Goal: Navigation & Orientation: Find specific page/section

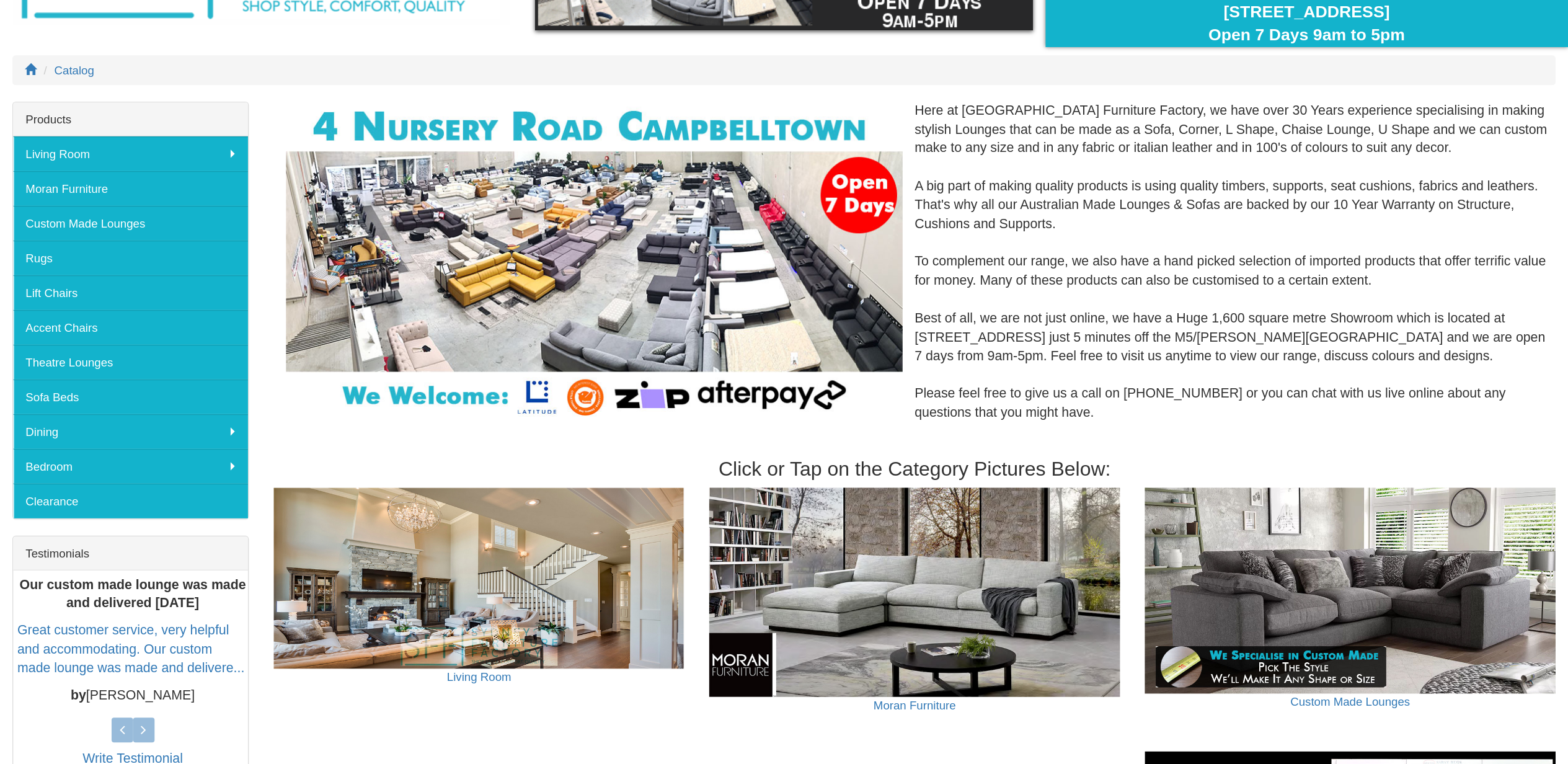
scroll to position [372, 0]
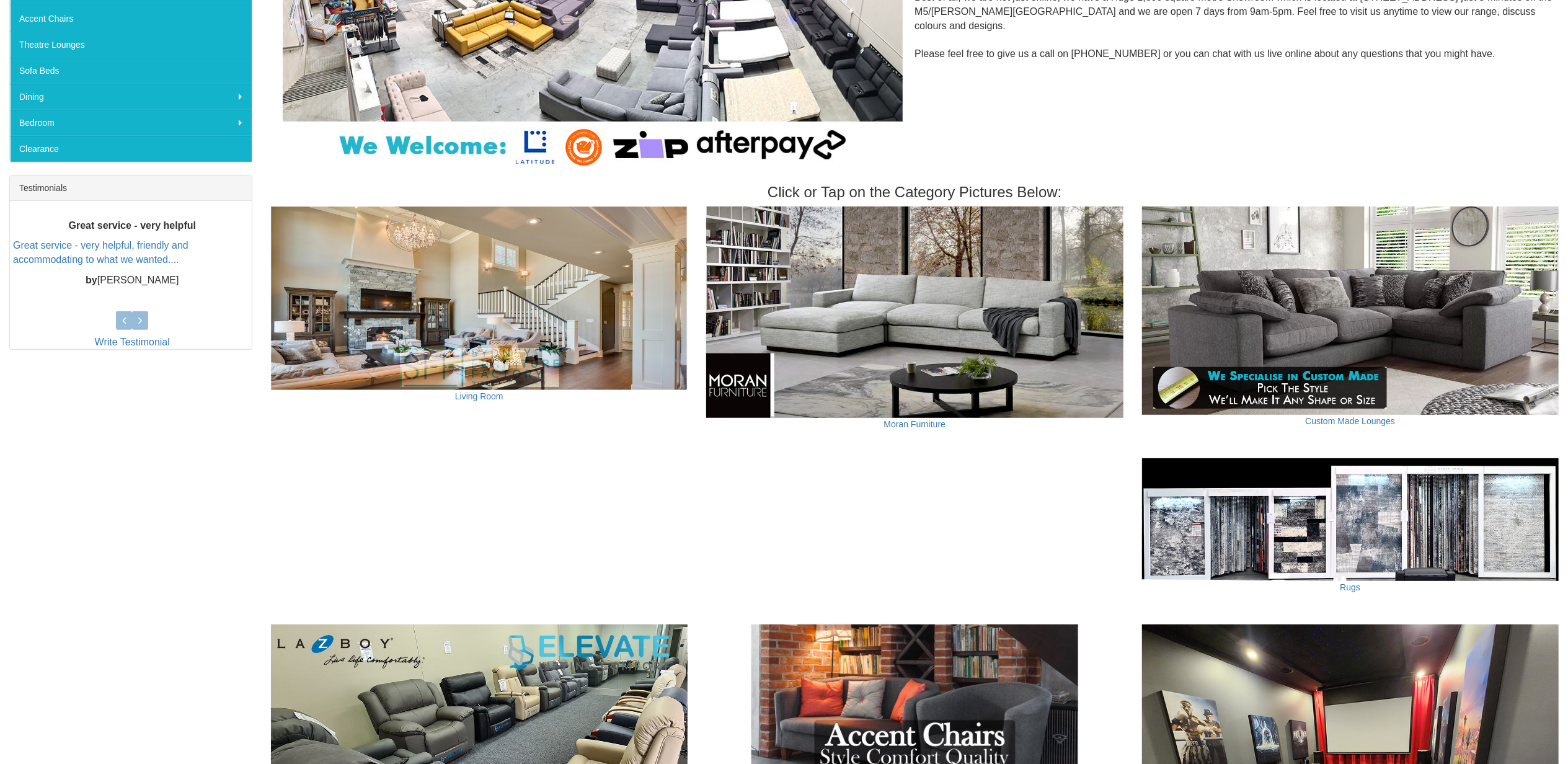
drag, startPoint x: 1154, startPoint y: 178, endPoint x: 809, endPoint y: 507, distance: 476.7
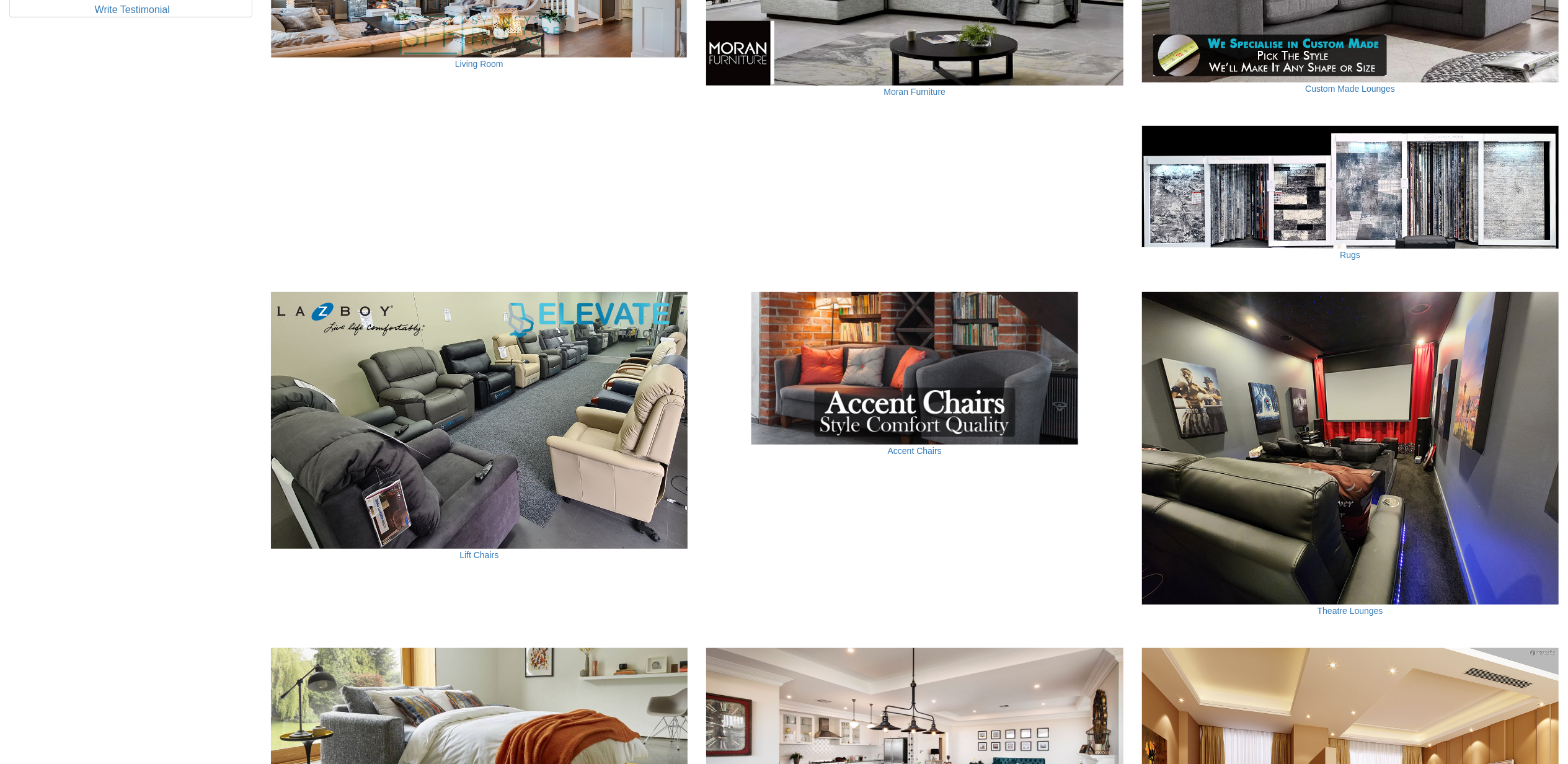
scroll to position [1116, 0]
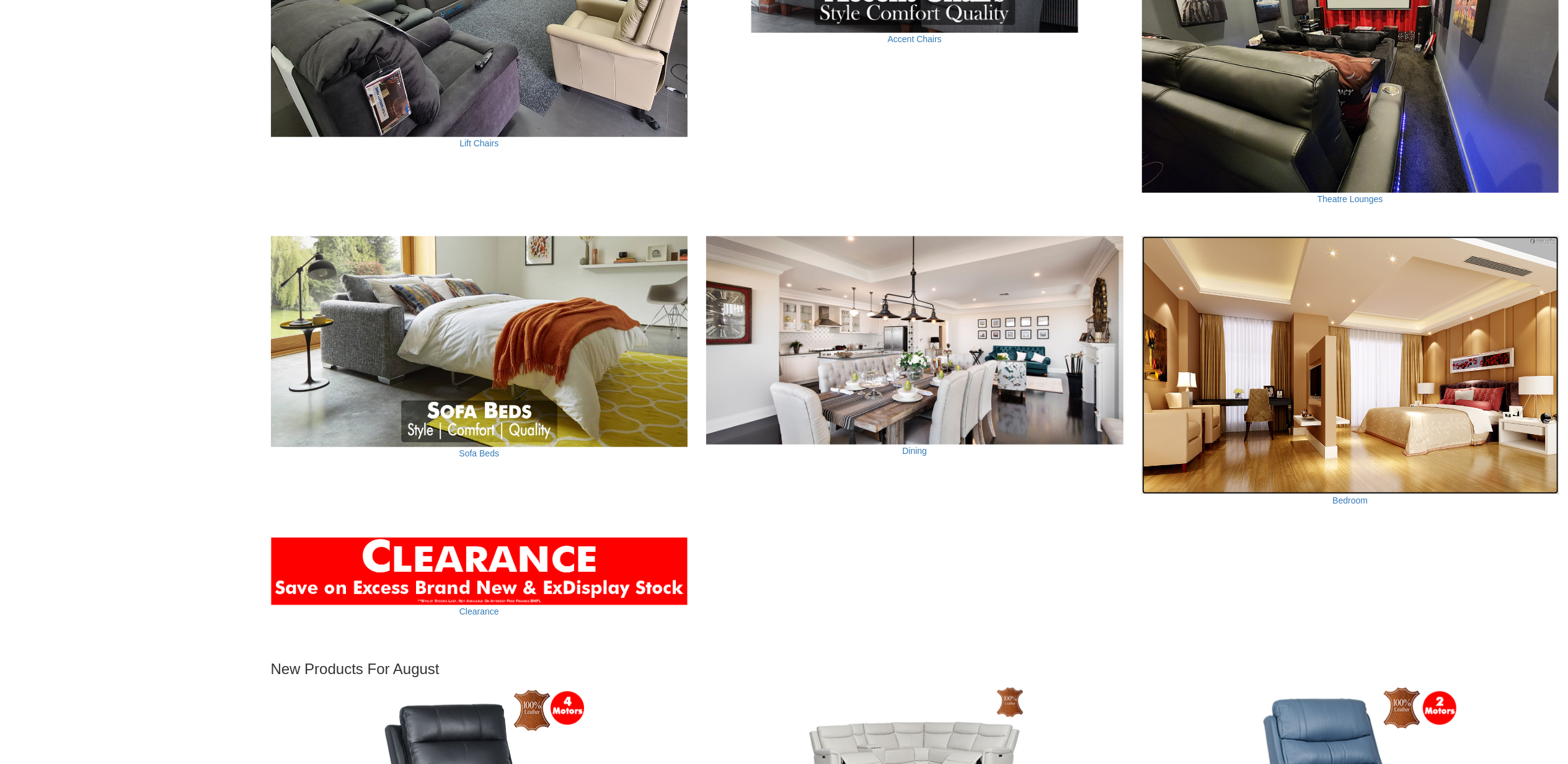
click at [1175, 343] on img at bounding box center [1351, 365] width 417 height 258
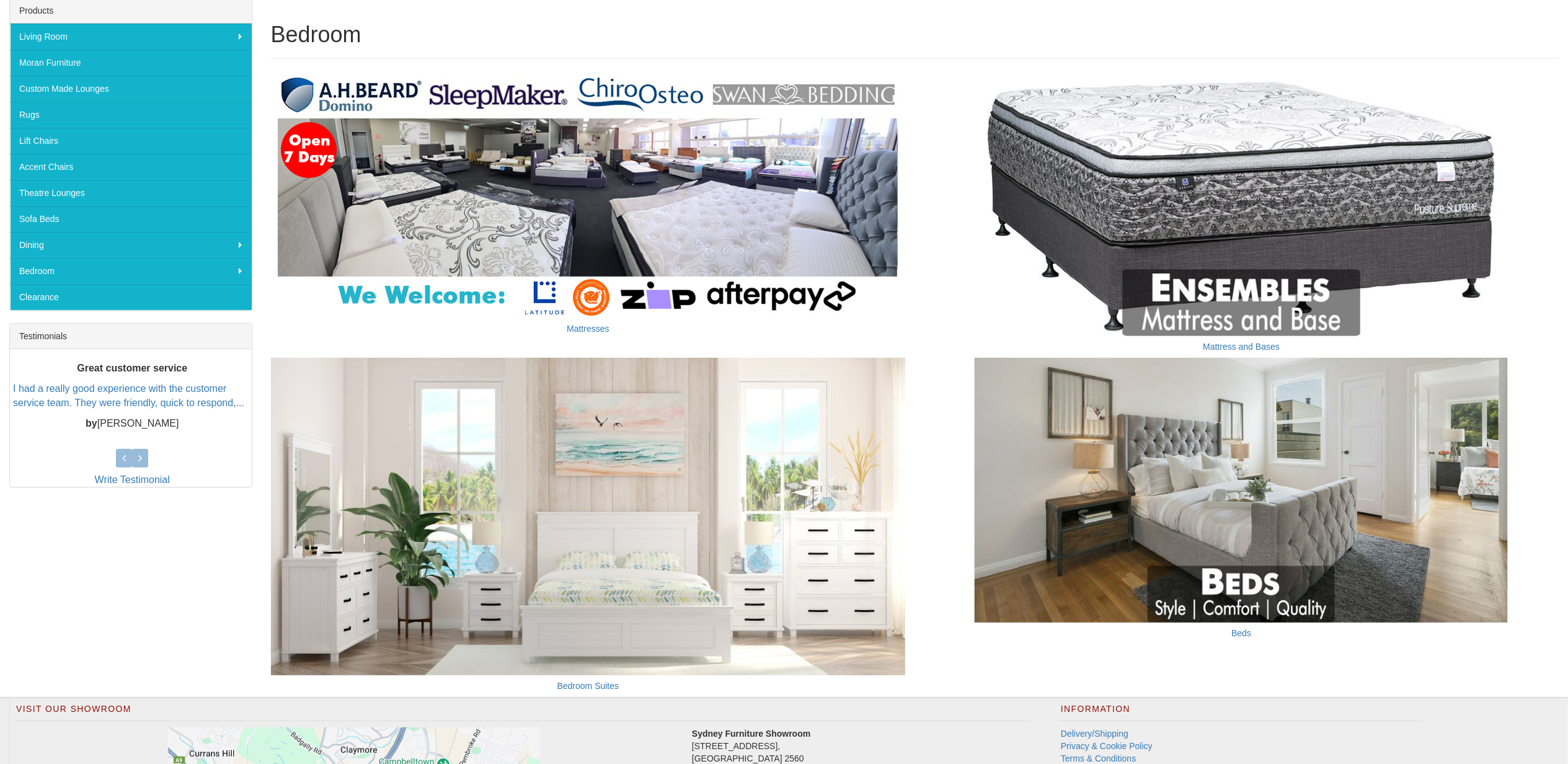
scroll to position [407, 0]
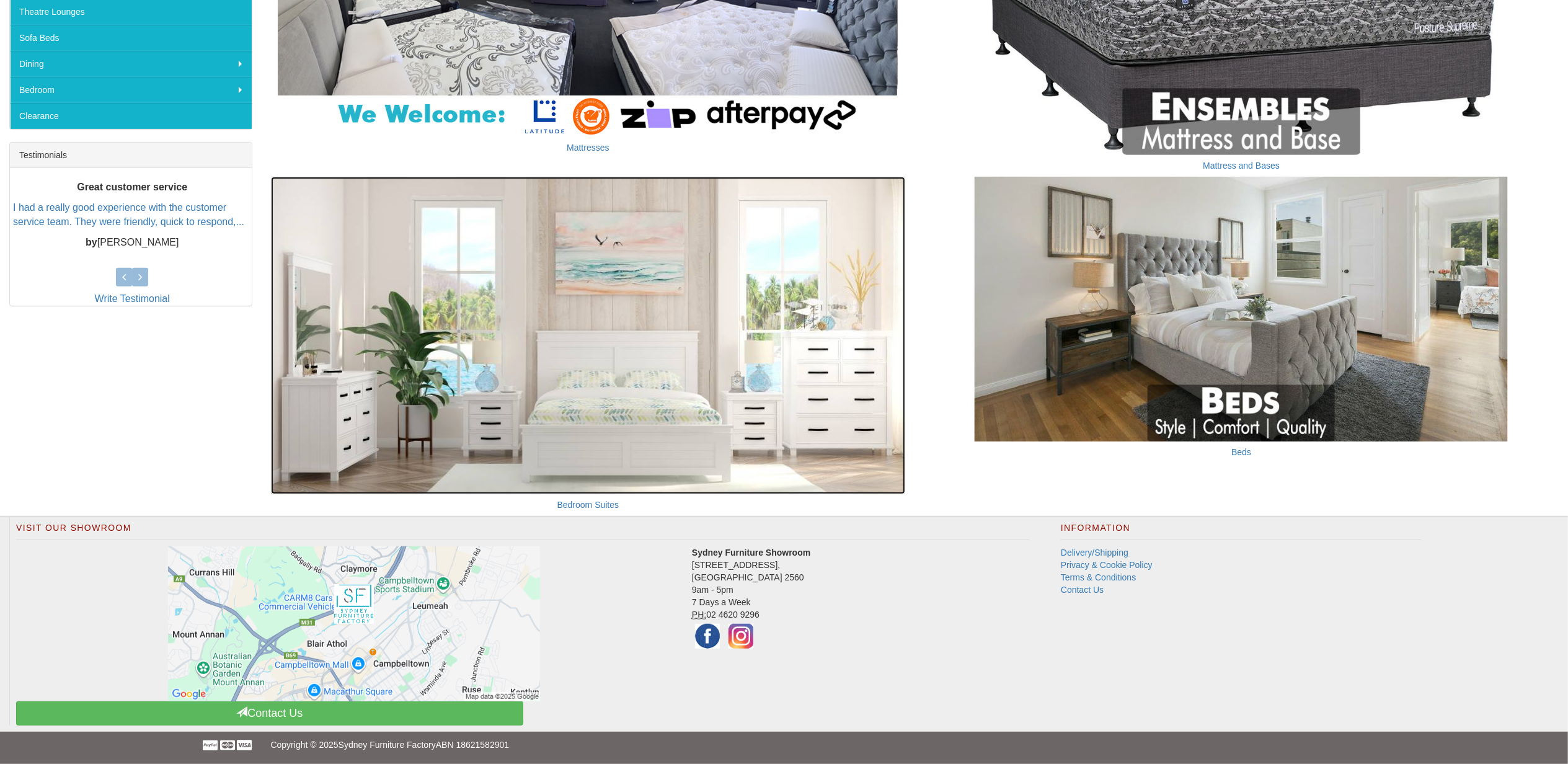
click at [555, 328] on img at bounding box center [588, 335] width 635 height 318
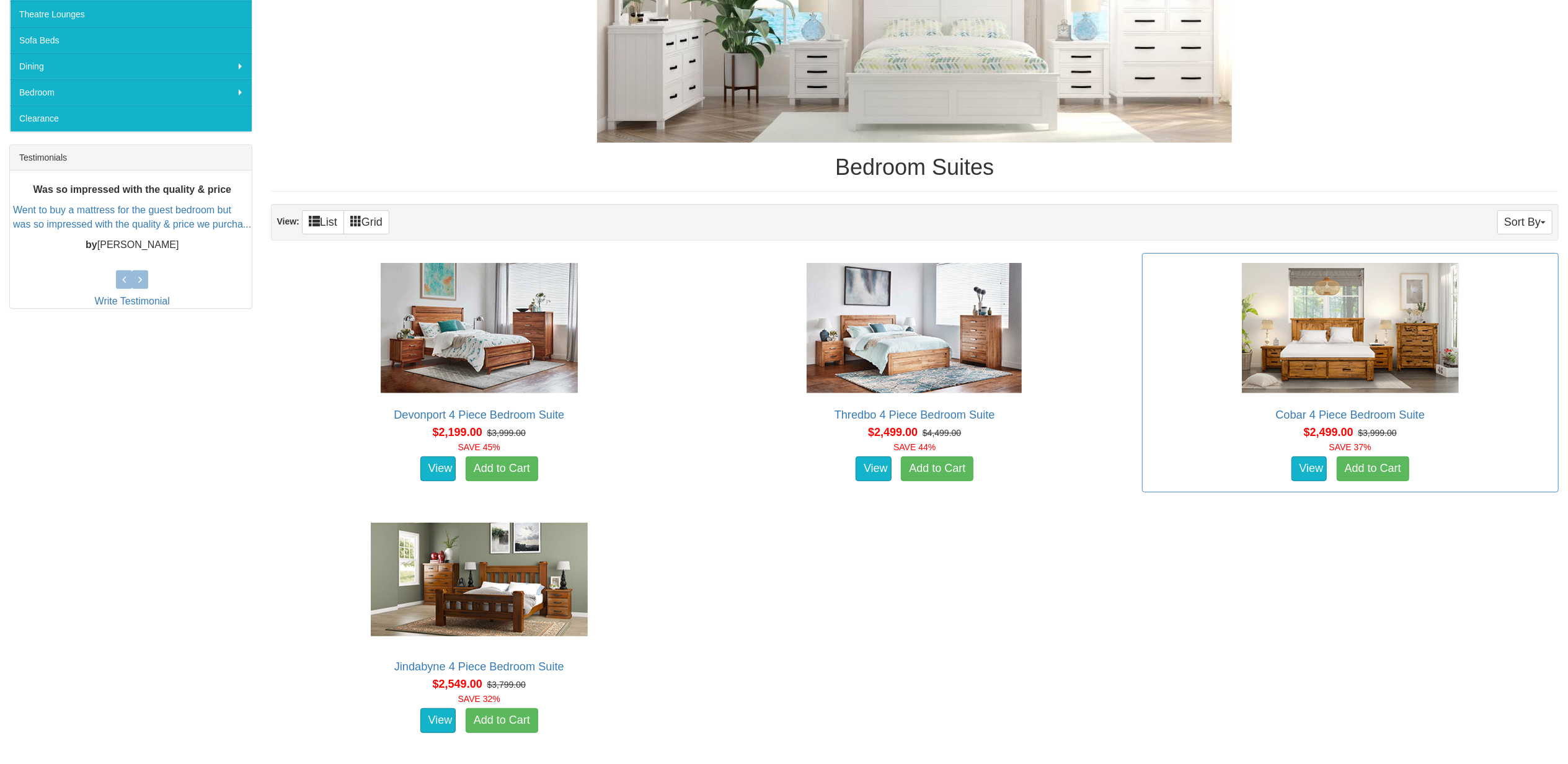
scroll to position [83, 0]
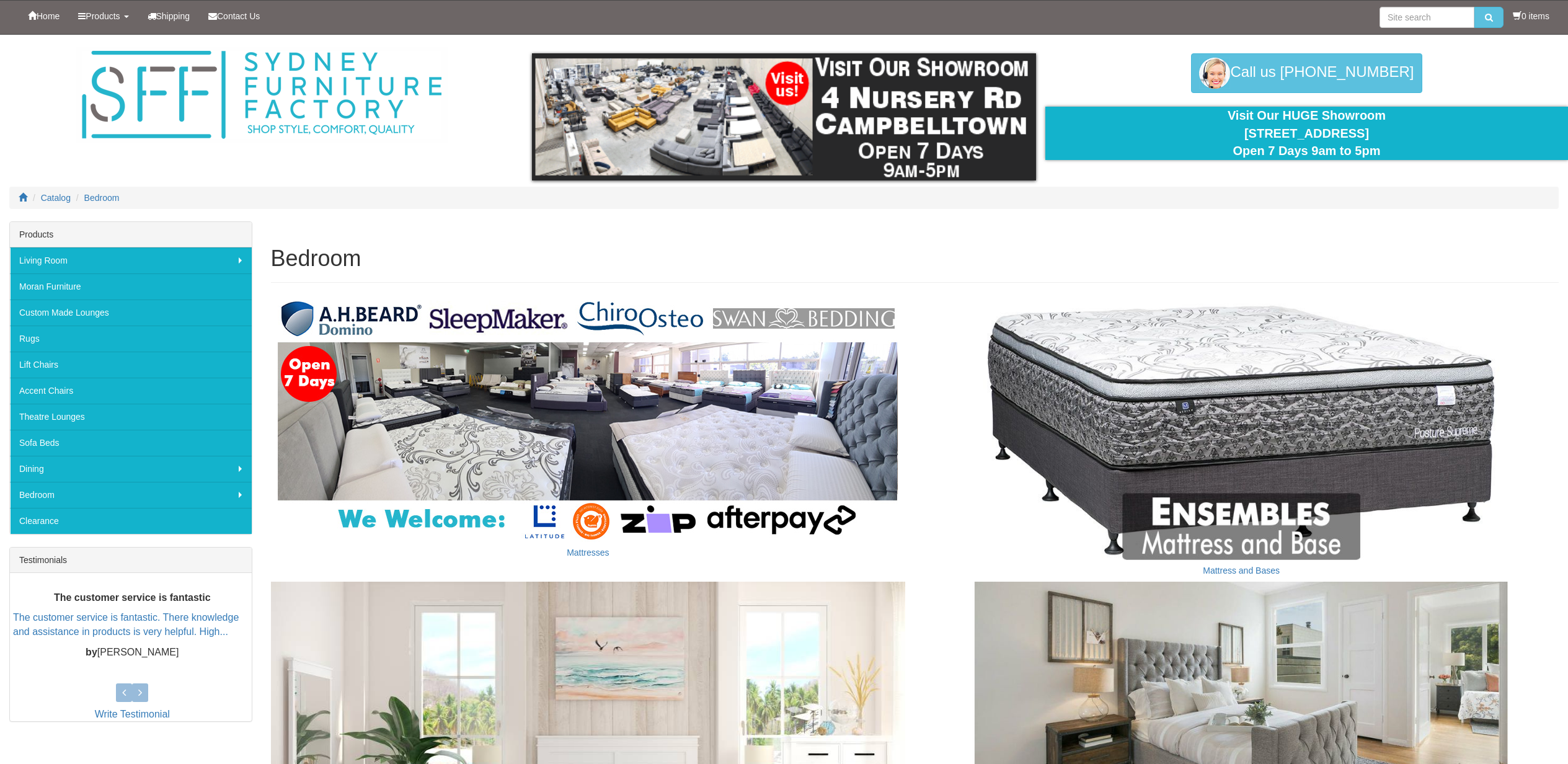
scroll to position [407, 0]
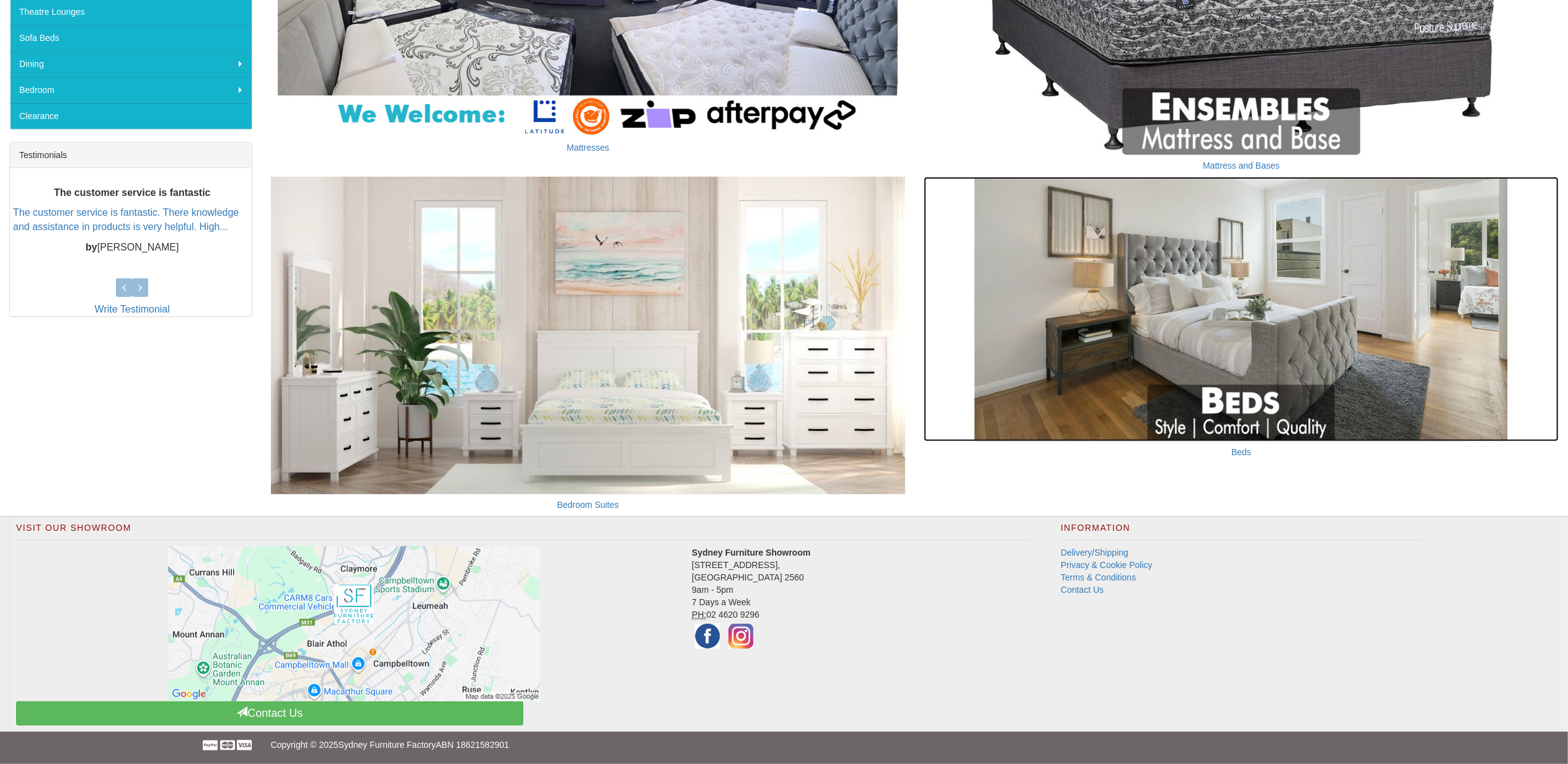
click at [1167, 351] on img at bounding box center [1241, 309] width 635 height 265
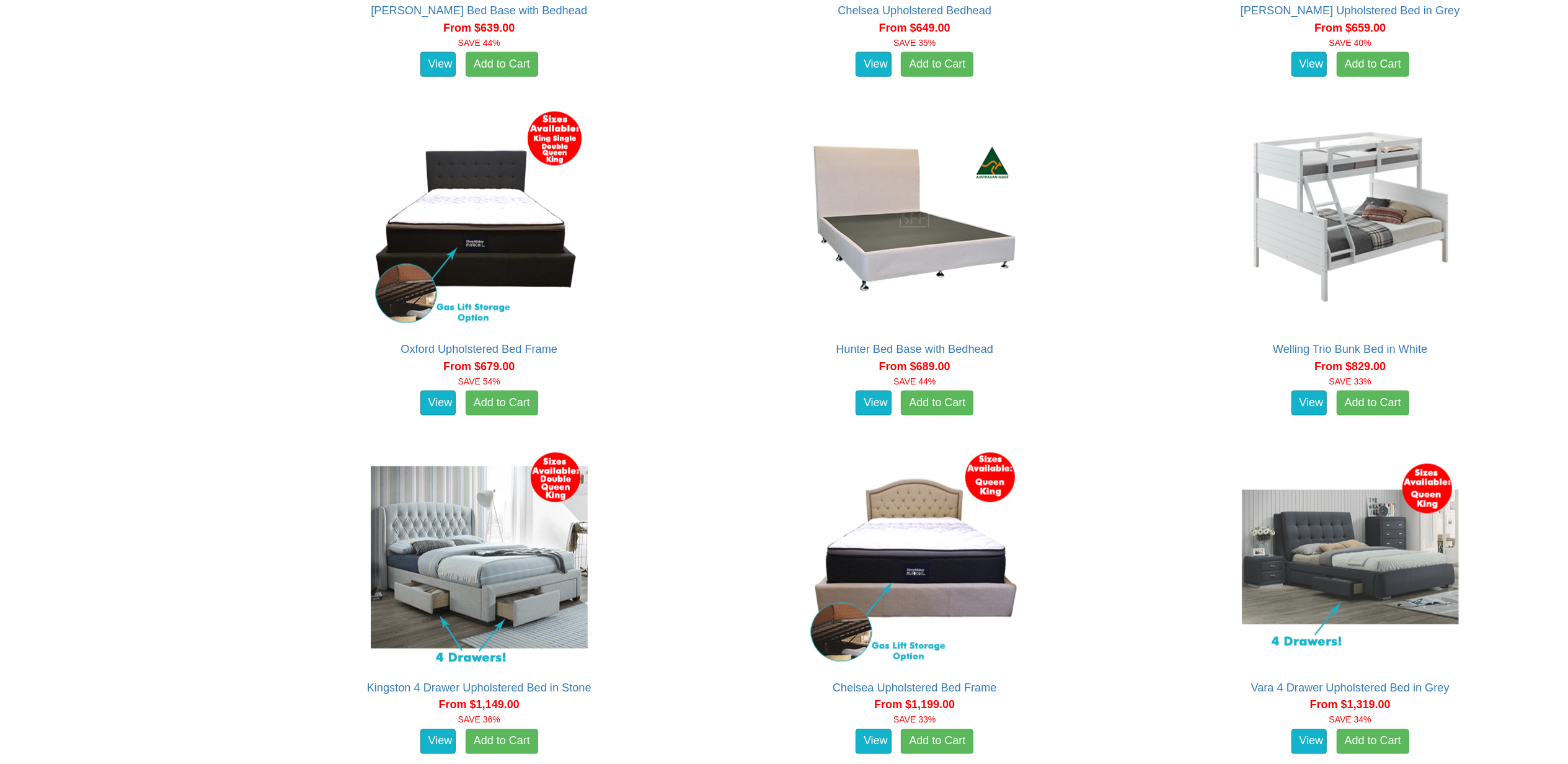
scroll to position [1961, 0]
